Goal: Obtain resource: Download file/media

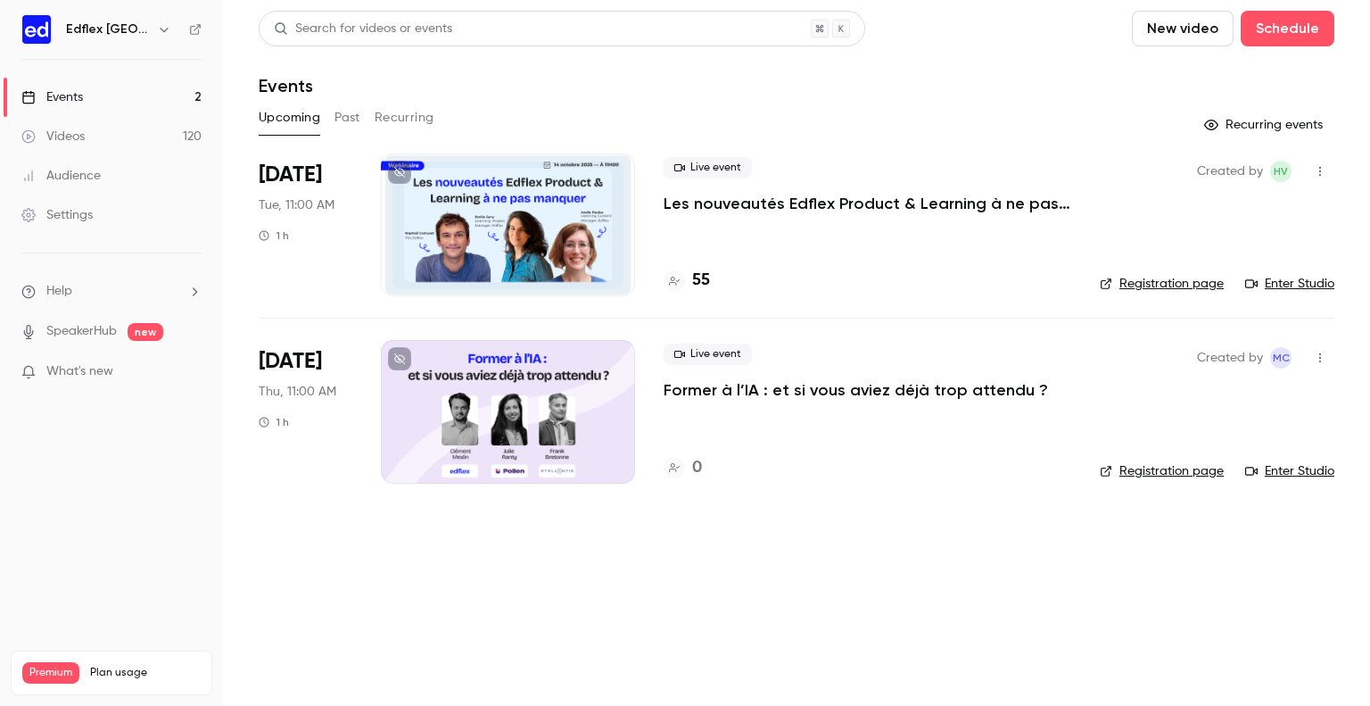
click at [702, 286] on h4 "55" at bounding box center [701, 280] width 18 height 24
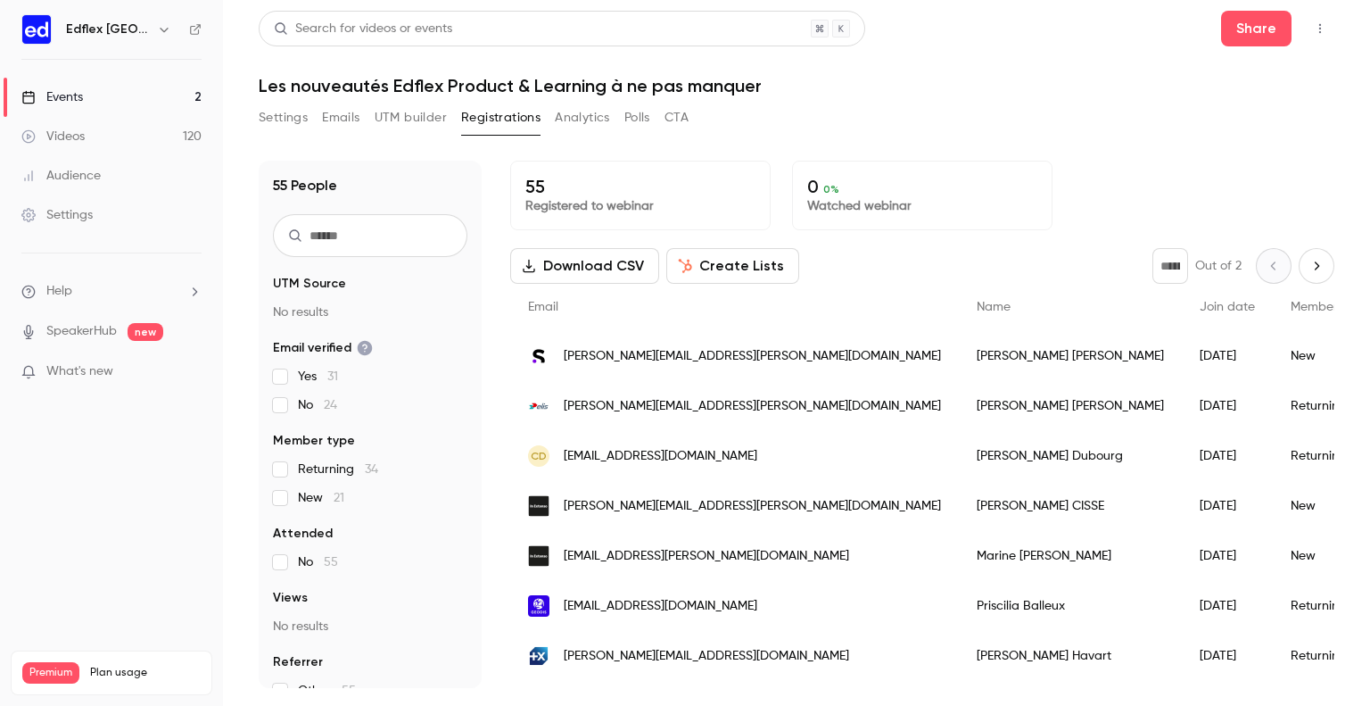
click at [611, 270] on button "Download CSV" at bounding box center [584, 266] width 149 height 36
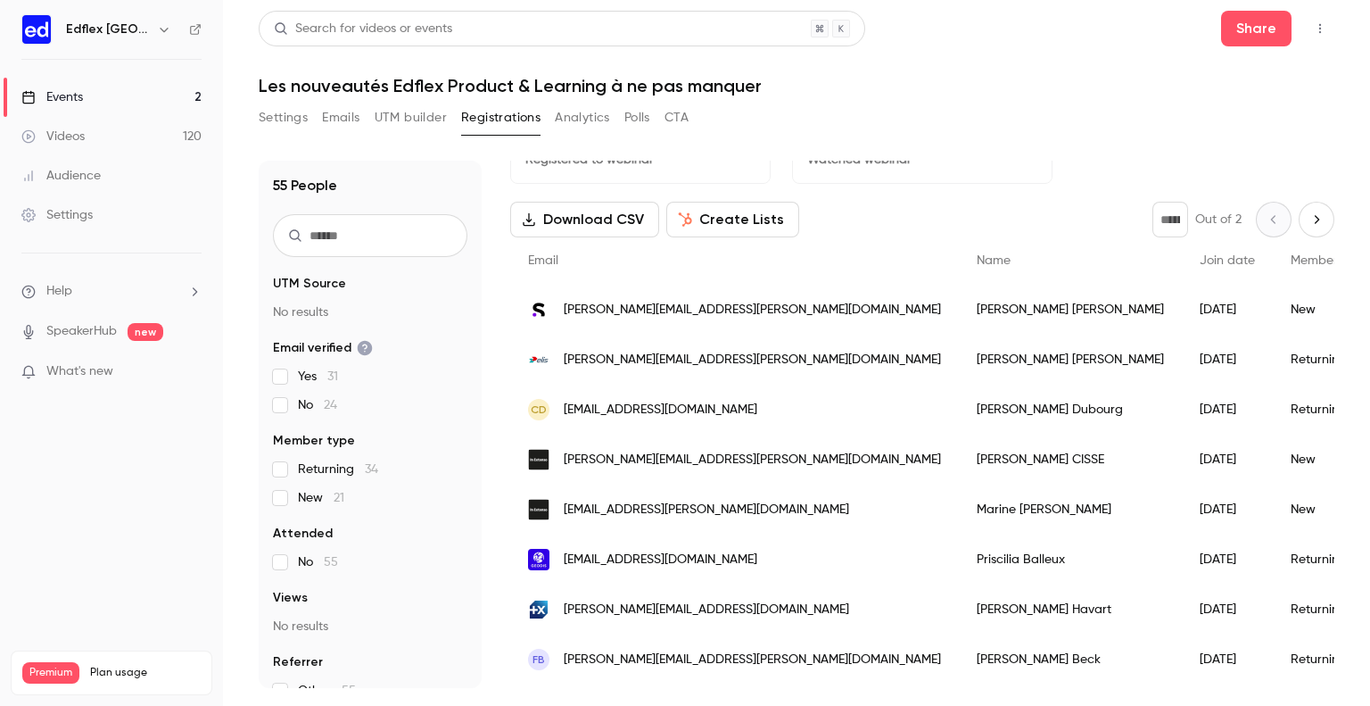
scroll to position [46, 0]
click at [1307, 217] on icon "Next page" at bounding box center [1317, 219] width 20 height 14
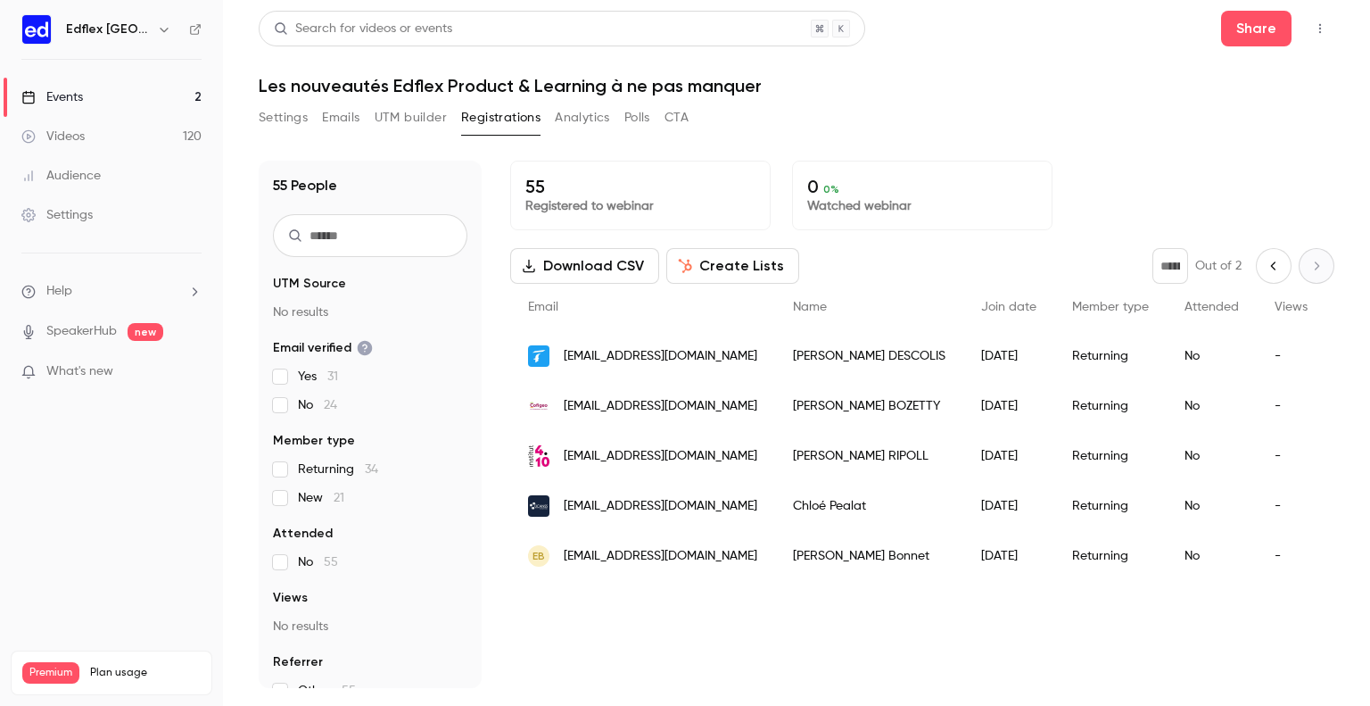
scroll to position [0, 0]
click at [1282, 265] on icon "Previous page" at bounding box center [1274, 266] width 20 height 14
type input "*"
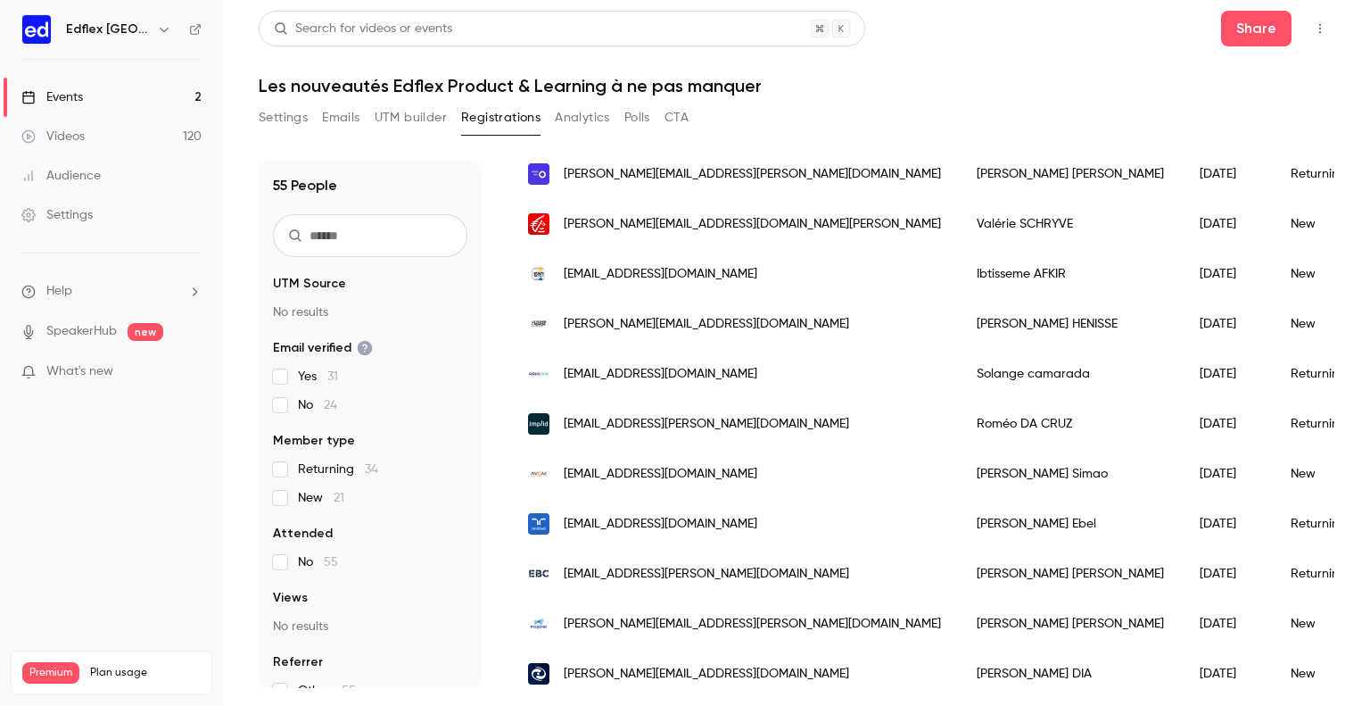
scroll to position [730, 0]
click at [1074, 60] on header "Search for videos or events Share Les nouveautés Edflex Product & Learning à ne…" at bounding box center [797, 54] width 1076 height 86
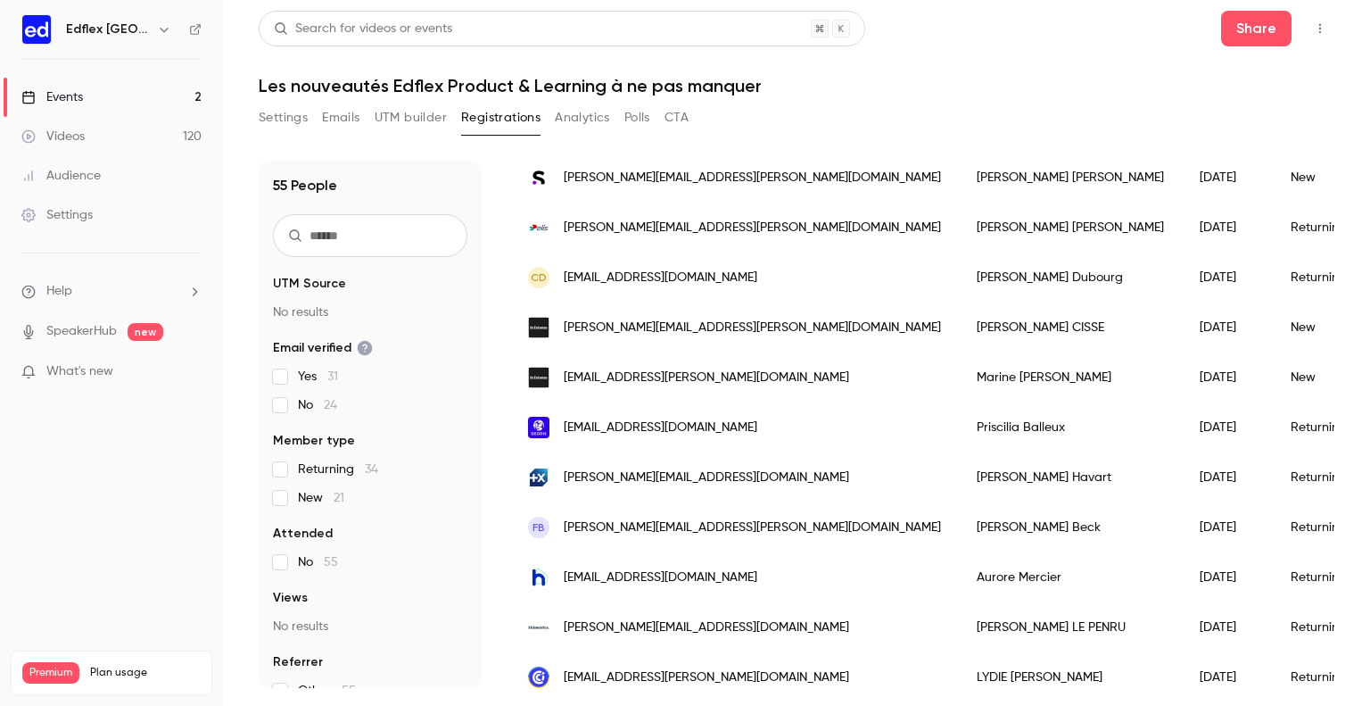
scroll to position [178, 0]
click at [1052, 32] on div "Search for videos or events Share" at bounding box center [797, 29] width 1076 height 36
click at [935, 65] on header "Search for videos or events Share Les nouveautés Edflex Product & Learning à ne…" at bounding box center [797, 54] width 1076 height 86
